Goal: Task Accomplishment & Management: Manage account settings

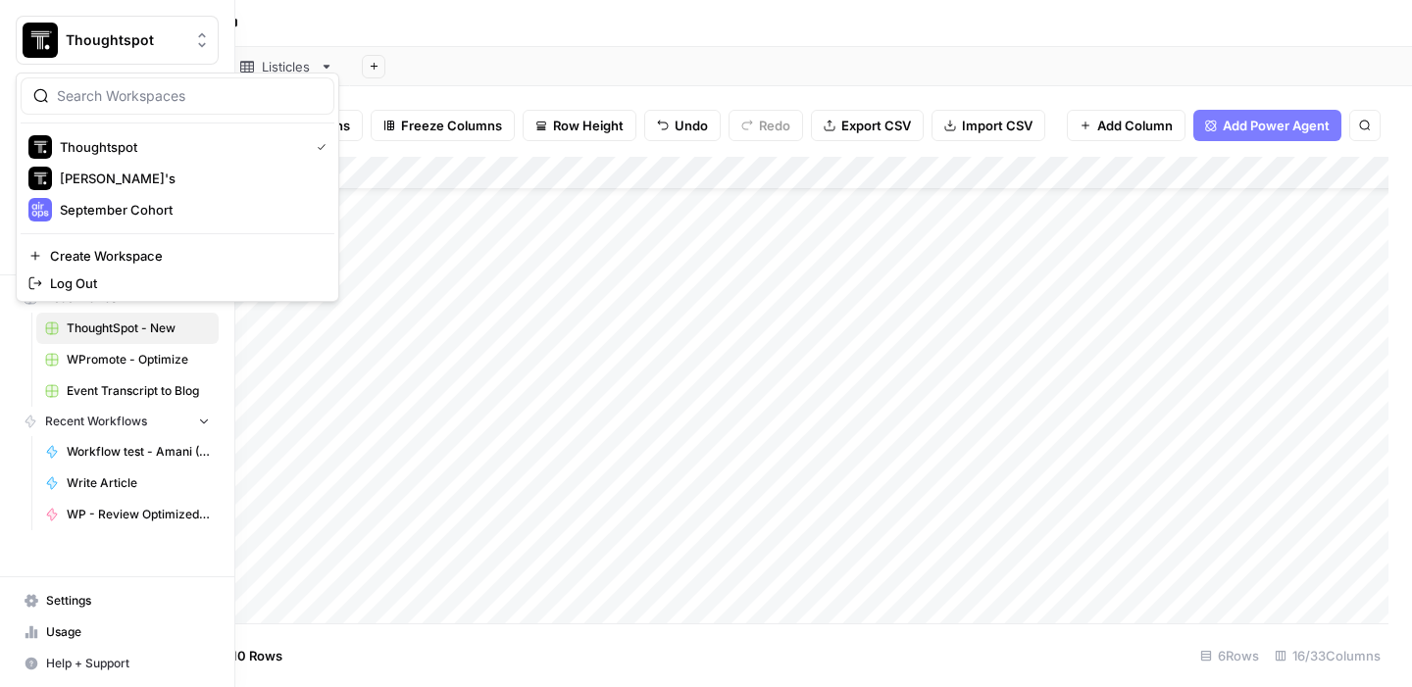
scroll to position [116, 0]
click at [24, 28] on img "Workspace: Thoughtspot" at bounding box center [40, 40] width 35 height 35
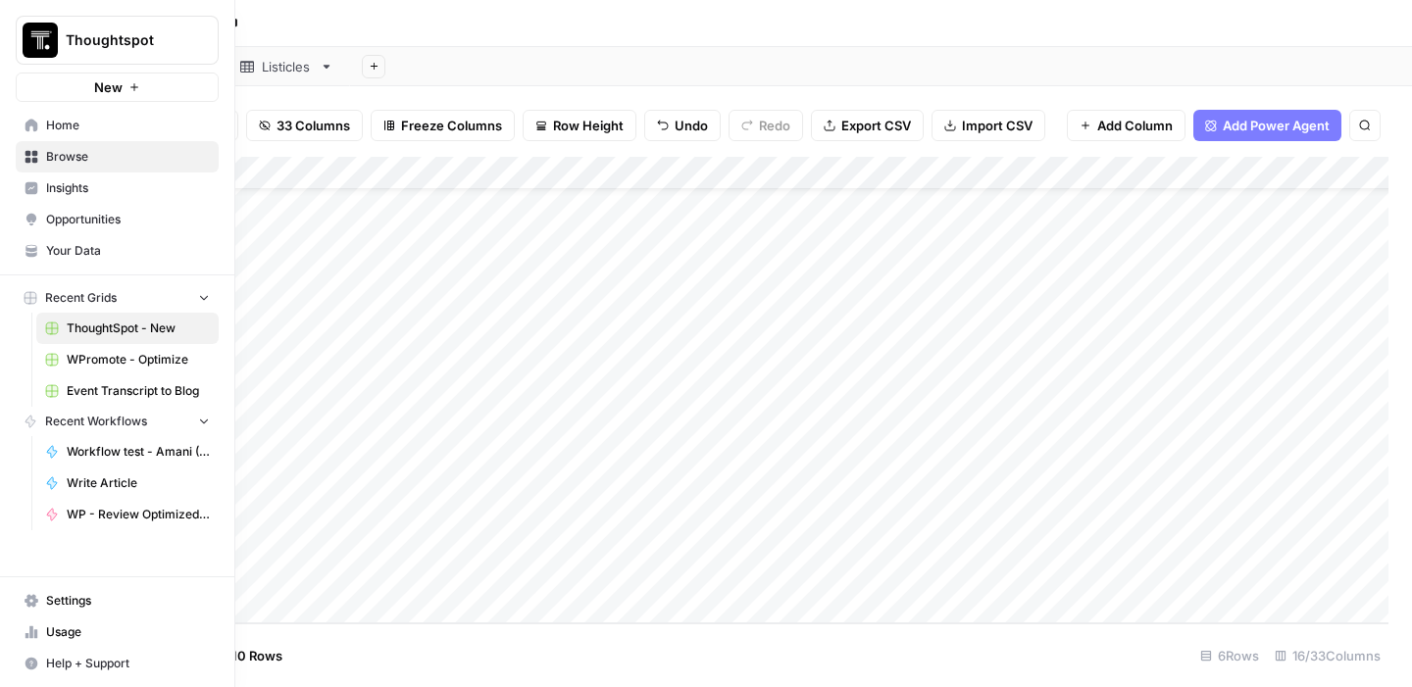
click at [24, 28] on img "Workspace: Thoughtspot" at bounding box center [40, 40] width 35 height 35
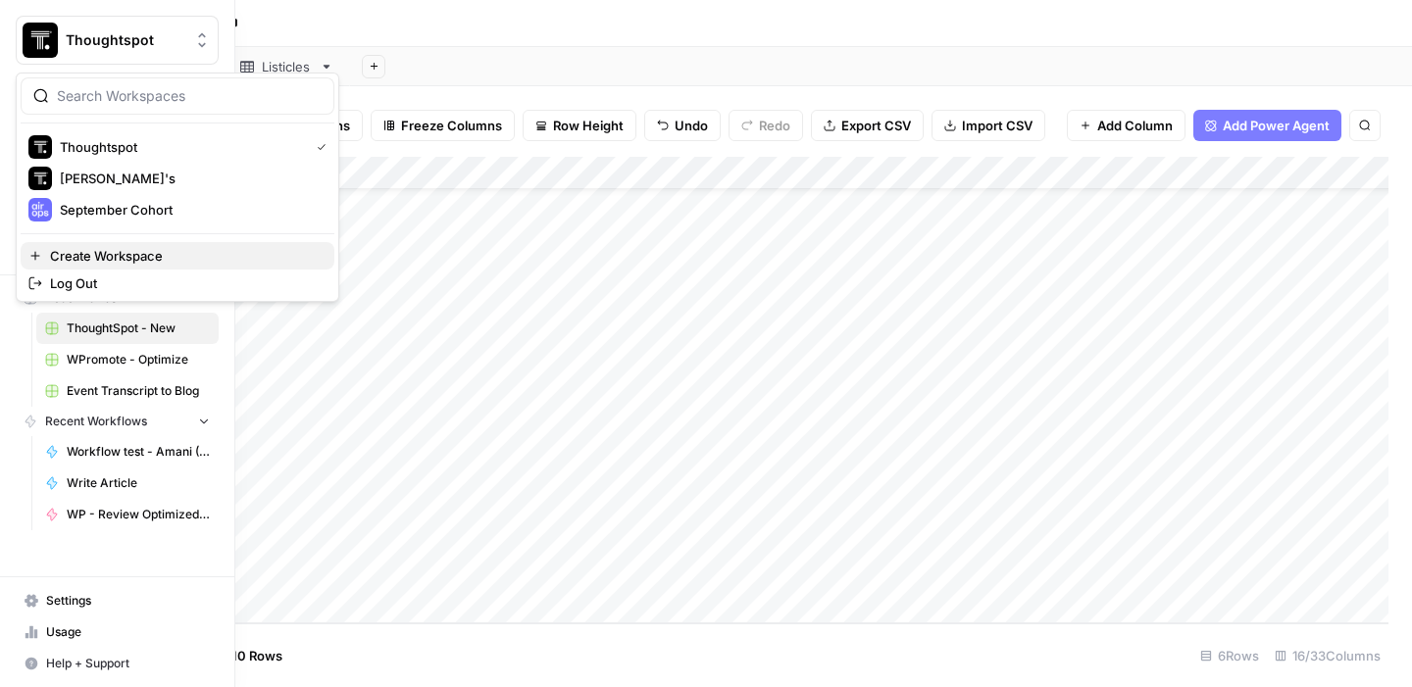
click at [109, 251] on span "Create Workspace" at bounding box center [184, 256] width 269 height 20
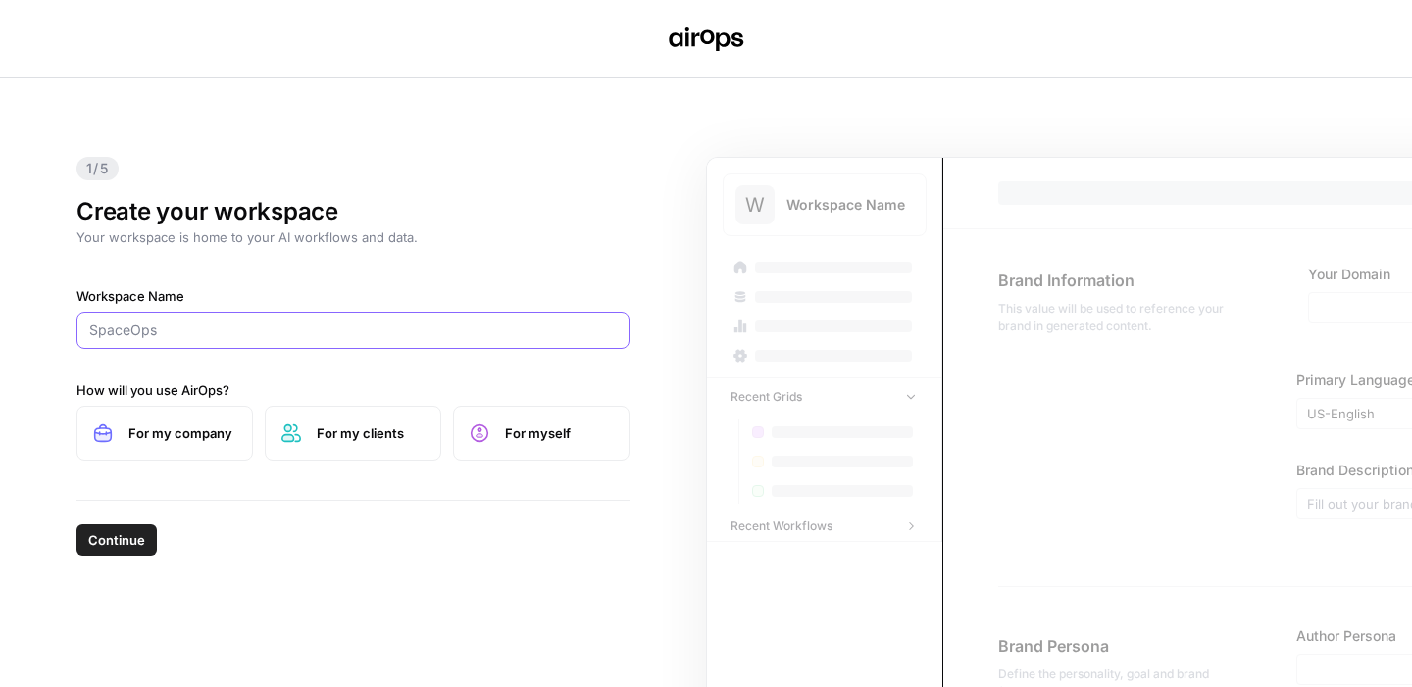
click at [138, 333] on input "Workspace Name" at bounding box center [353, 331] width 528 height 20
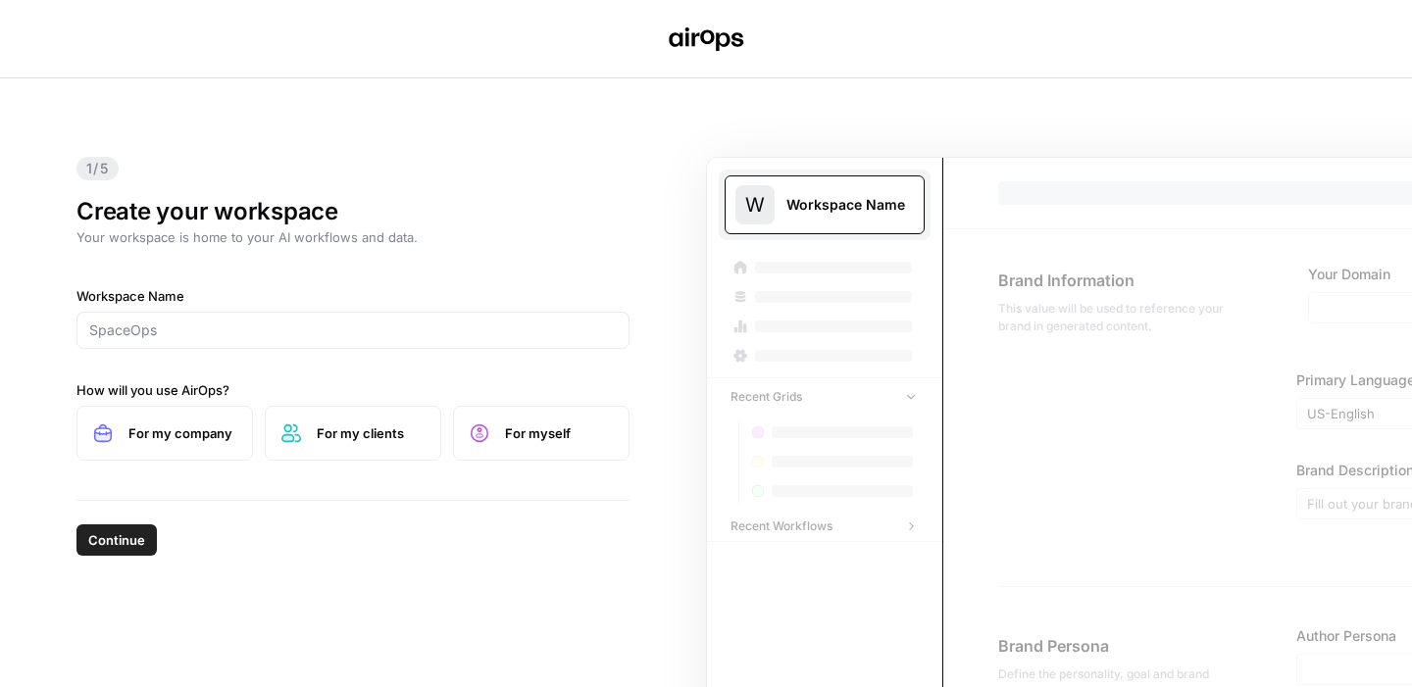
click at [328, 439] on span "For my clients" at bounding box center [371, 434] width 108 height 20
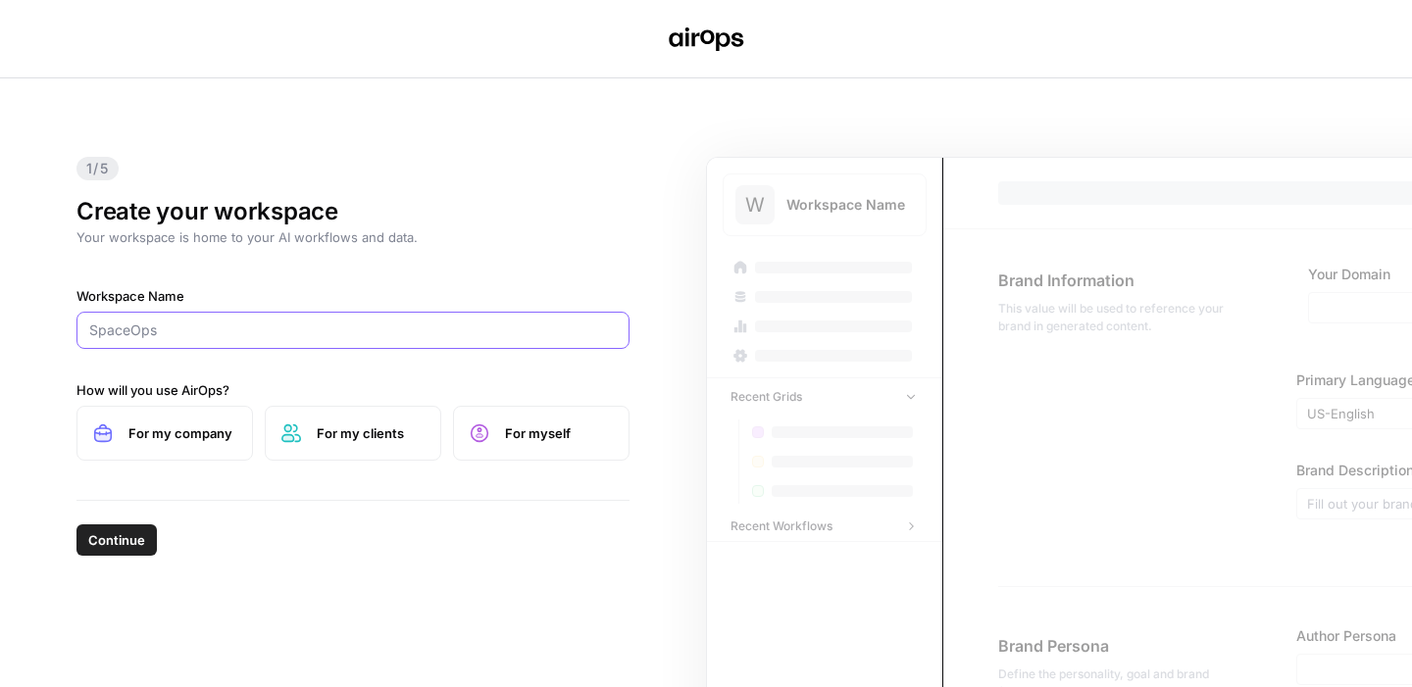
click at [167, 339] on input "Workspace Name" at bounding box center [353, 331] width 528 height 20
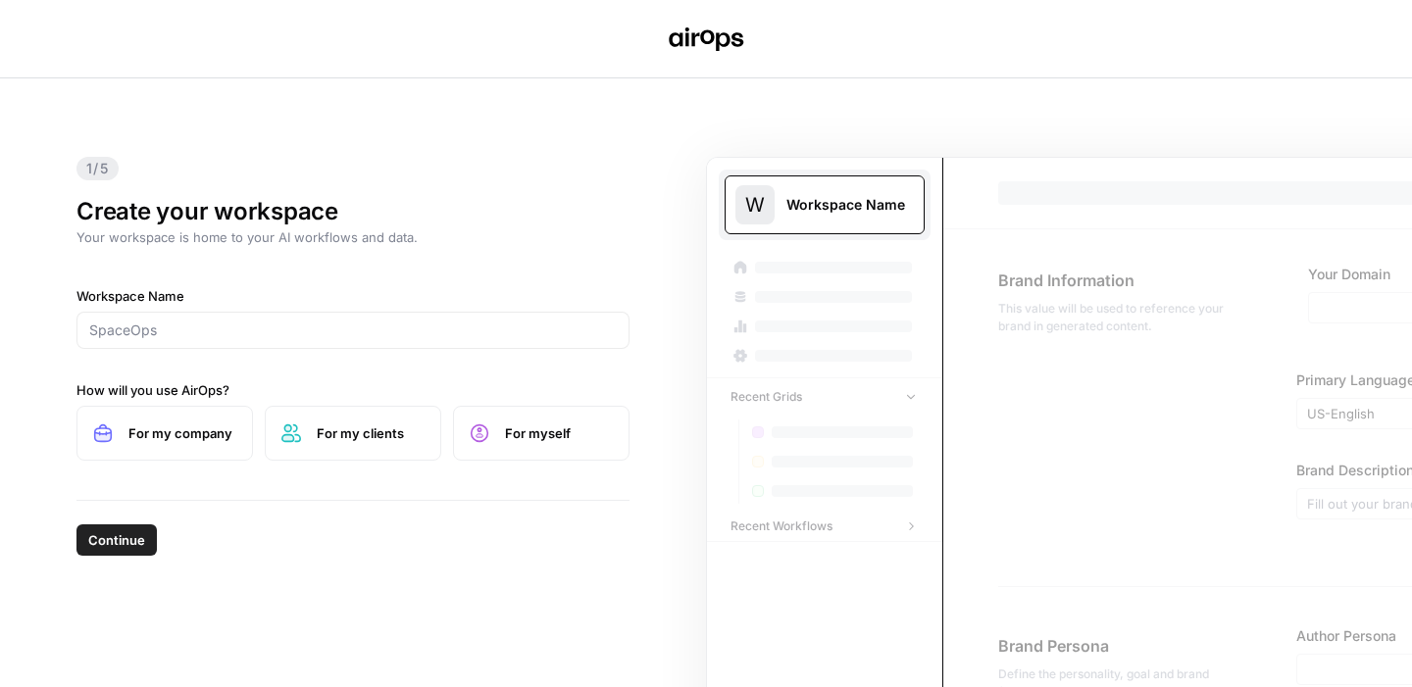
click at [213, 589] on div "1/5 Create your workspace Your workspace is home to your AI workflows and data.…" at bounding box center [706, 382] width 1412 height 609
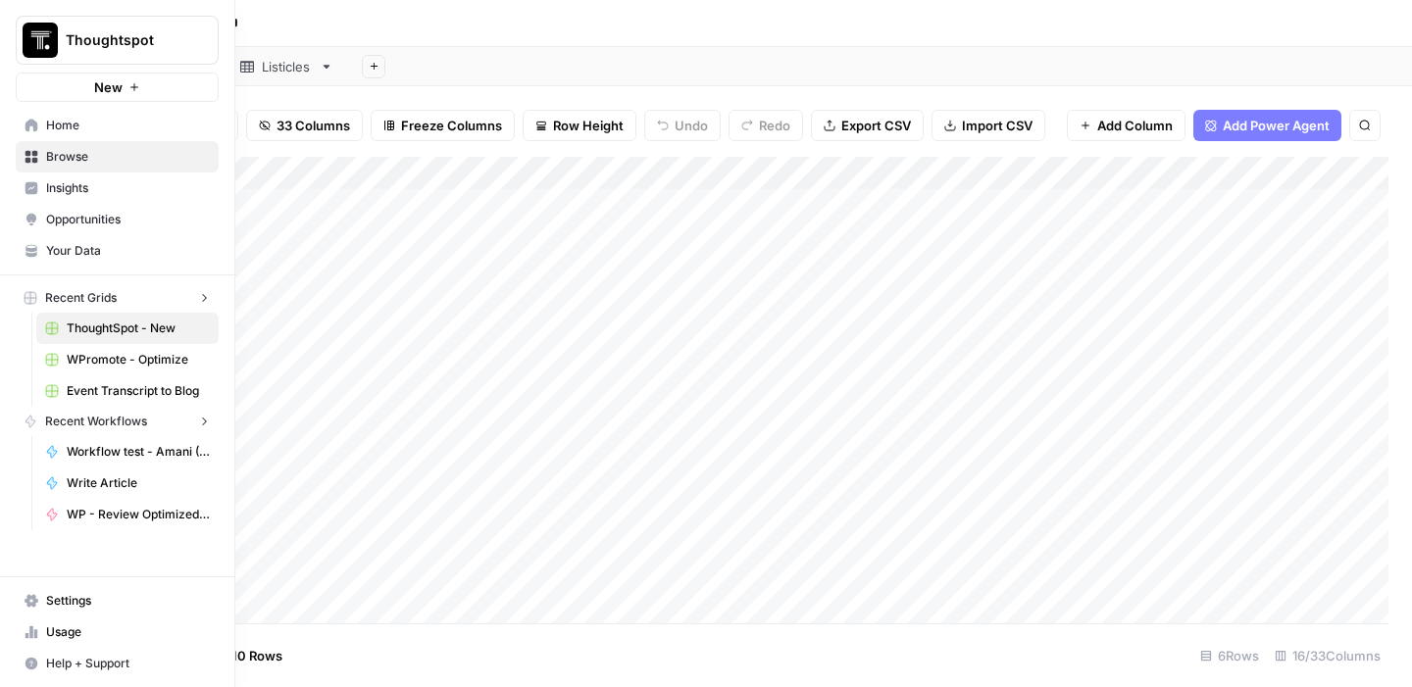
click at [24, 40] on img "Workspace: Thoughtspot" at bounding box center [40, 40] width 35 height 35
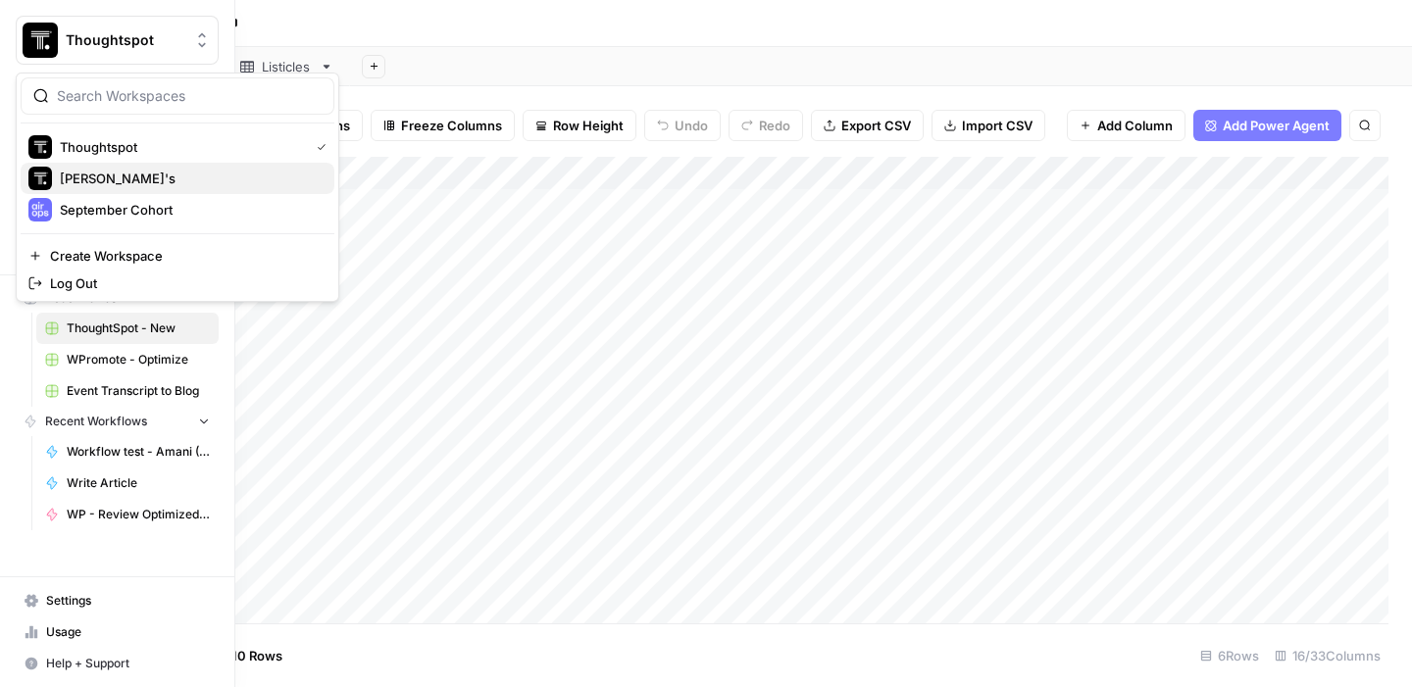
click at [83, 191] on button "[PERSON_NAME]'s" at bounding box center [178, 178] width 314 height 31
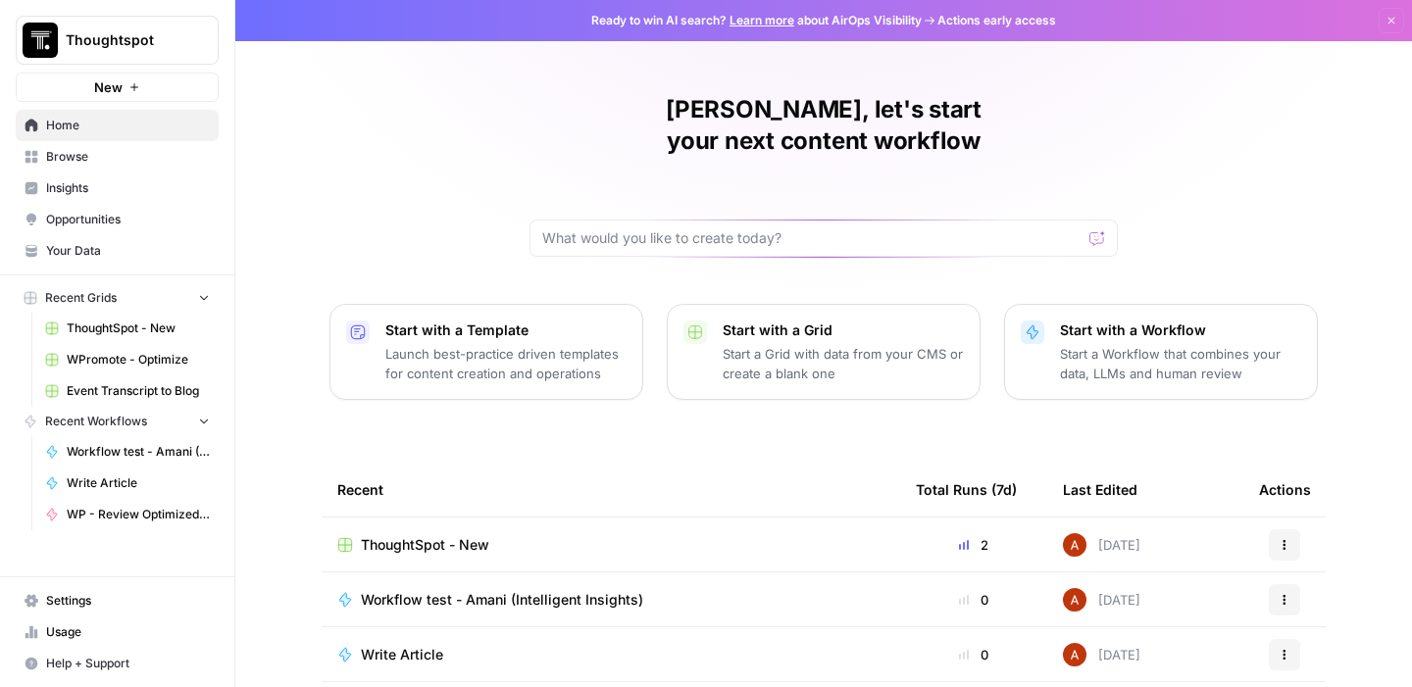
click at [70, 603] on span "Settings" at bounding box center [128, 601] width 164 height 18
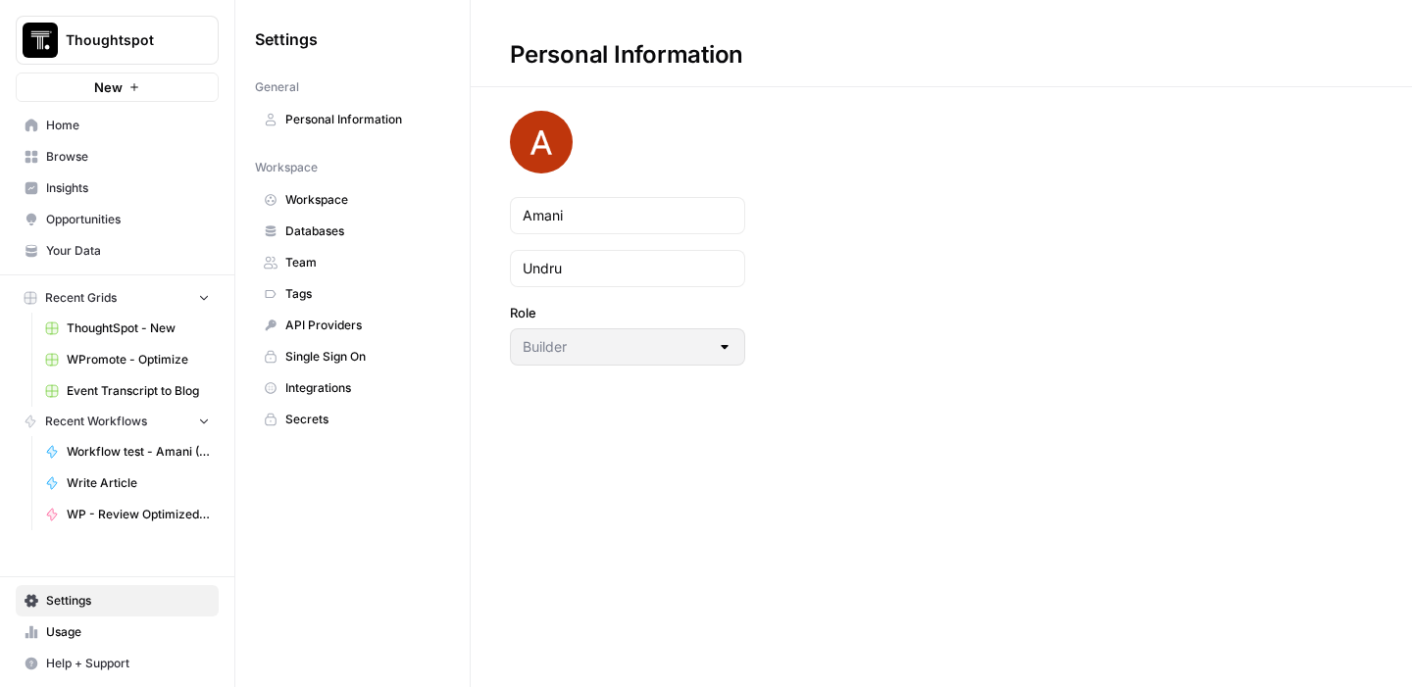
click at [327, 251] on link "Team" at bounding box center [352, 262] width 195 height 31
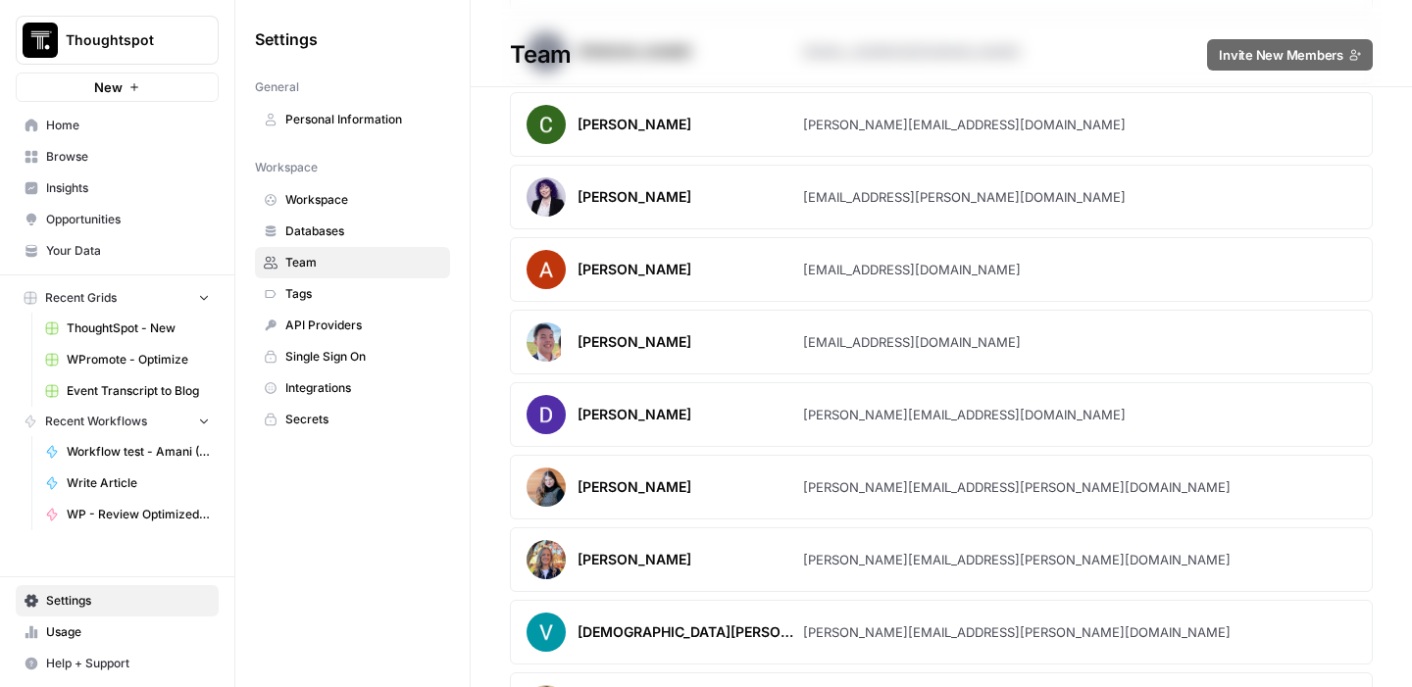
scroll to position [729, 0]
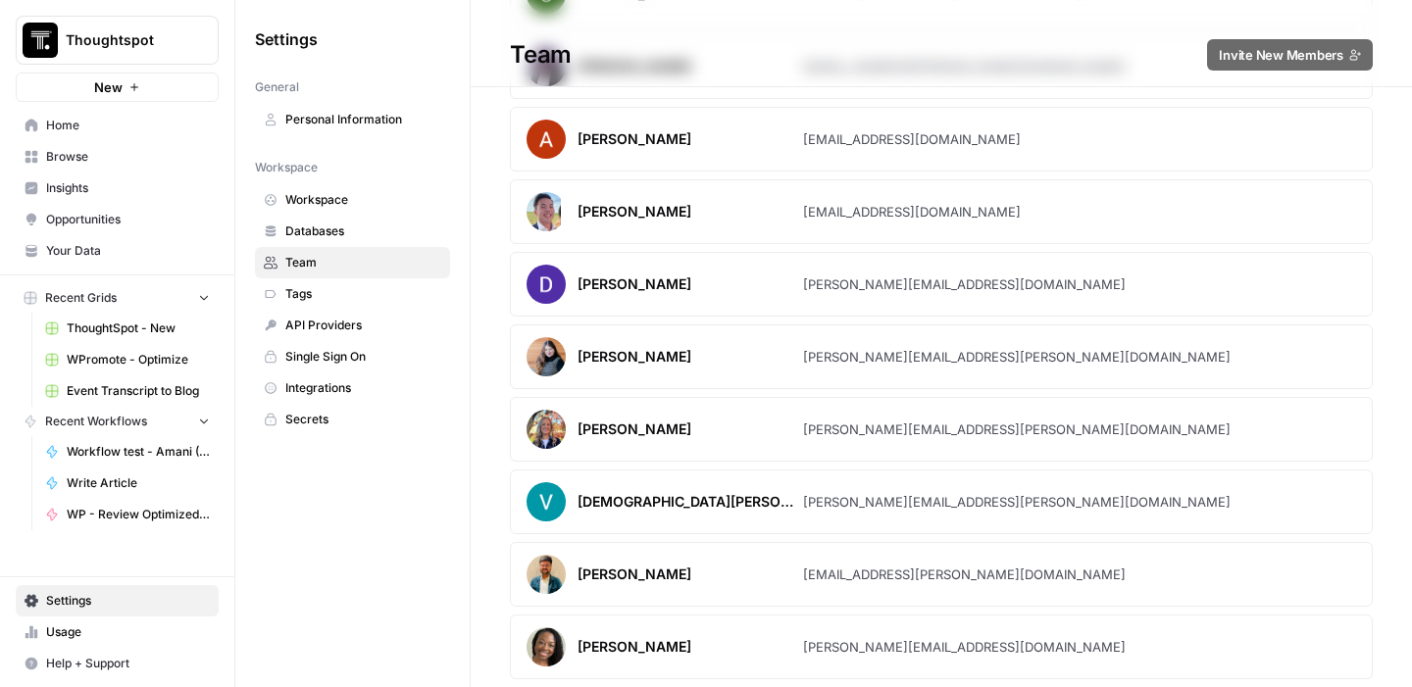
click at [552, 576] on img at bounding box center [546, 574] width 39 height 39
click at [872, 596] on article "Darshan Rupareliya darshan.rupareliya@thoughtspot.com" at bounding box center [941, 574] width 863 height 65
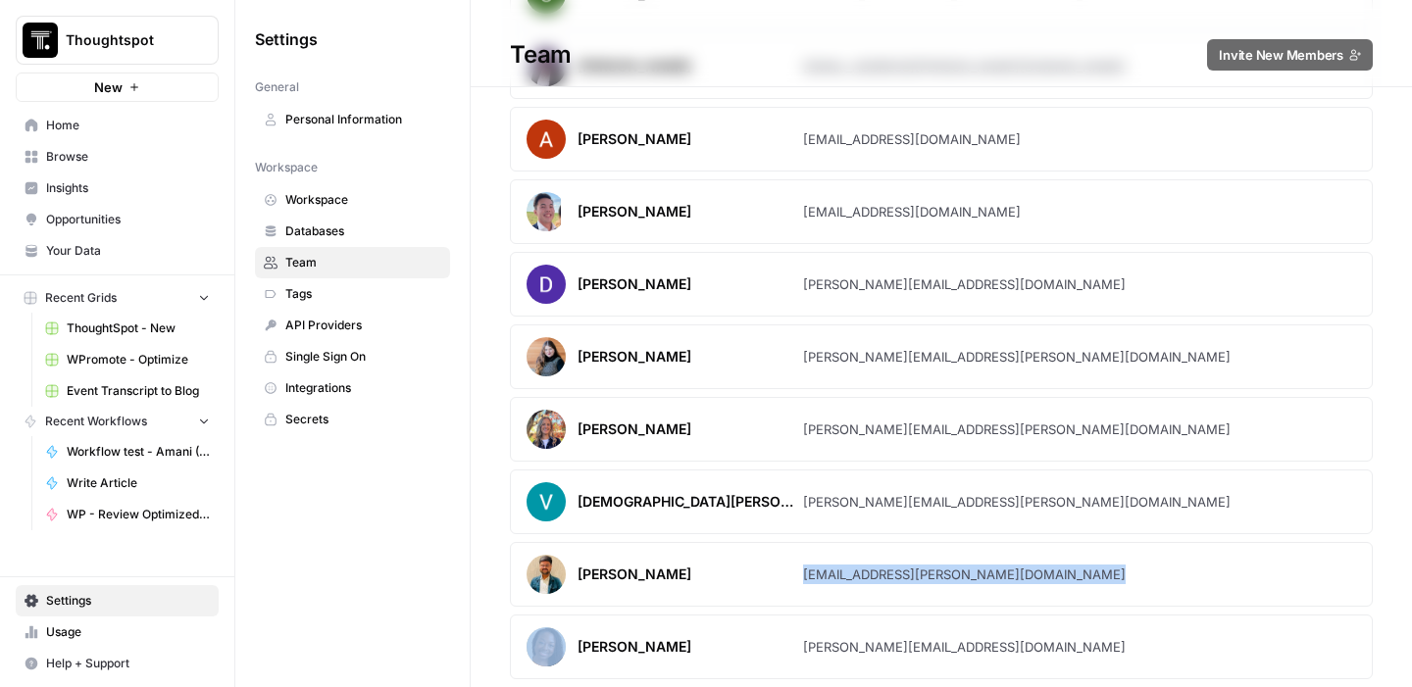
click at [872, 565] on div "darshan.rupareliya@thoughtspot.com" at bounding box center [964, 575] width 323 height 20
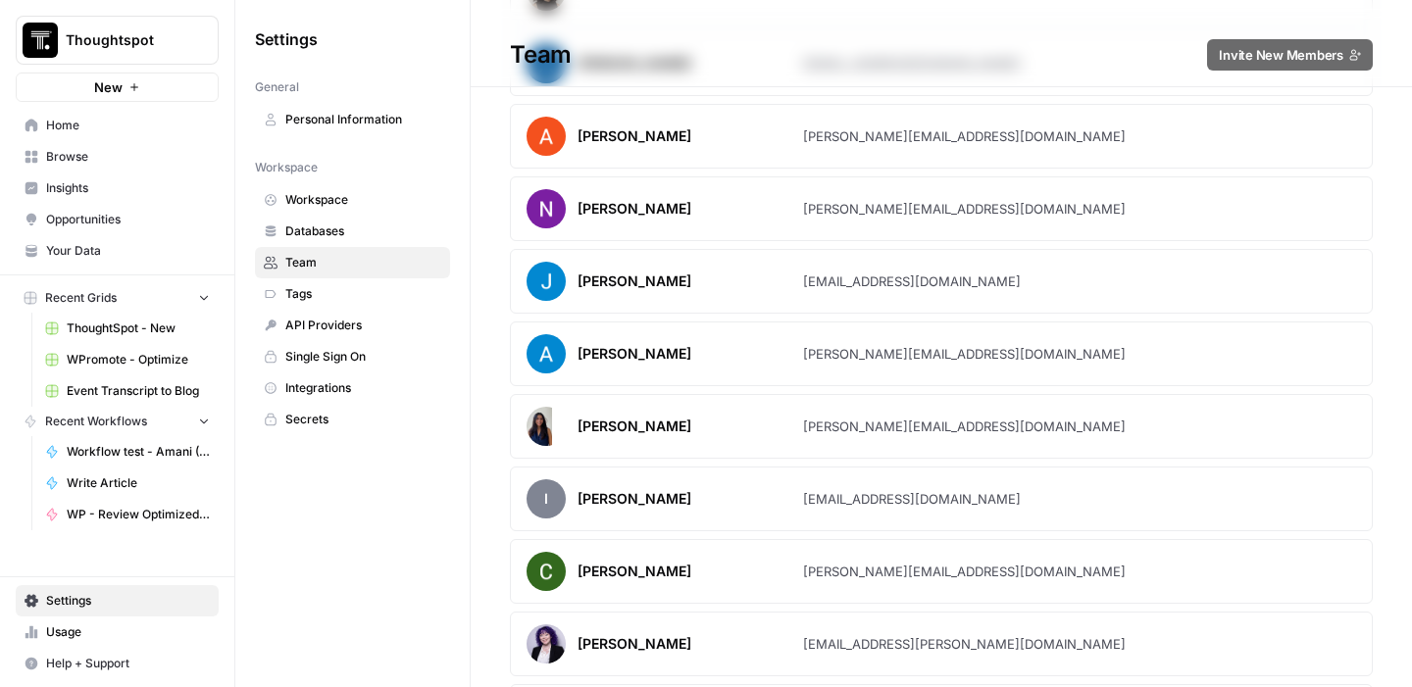
scroll to position [476, 0]
